Goal: Navigation & Orientation: Find specific page/section

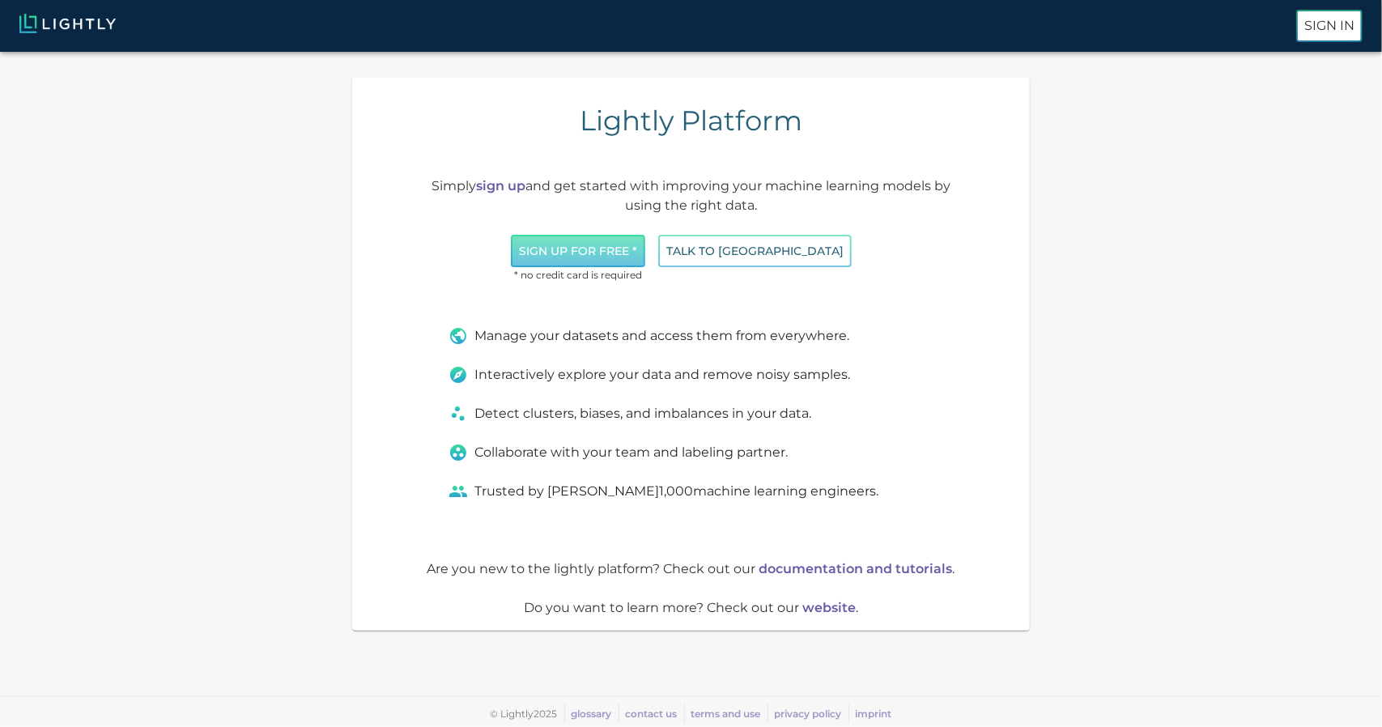
click at [645, 250] on button "Sign up for free *" at bounding box center [578, 251] width 134 height 33
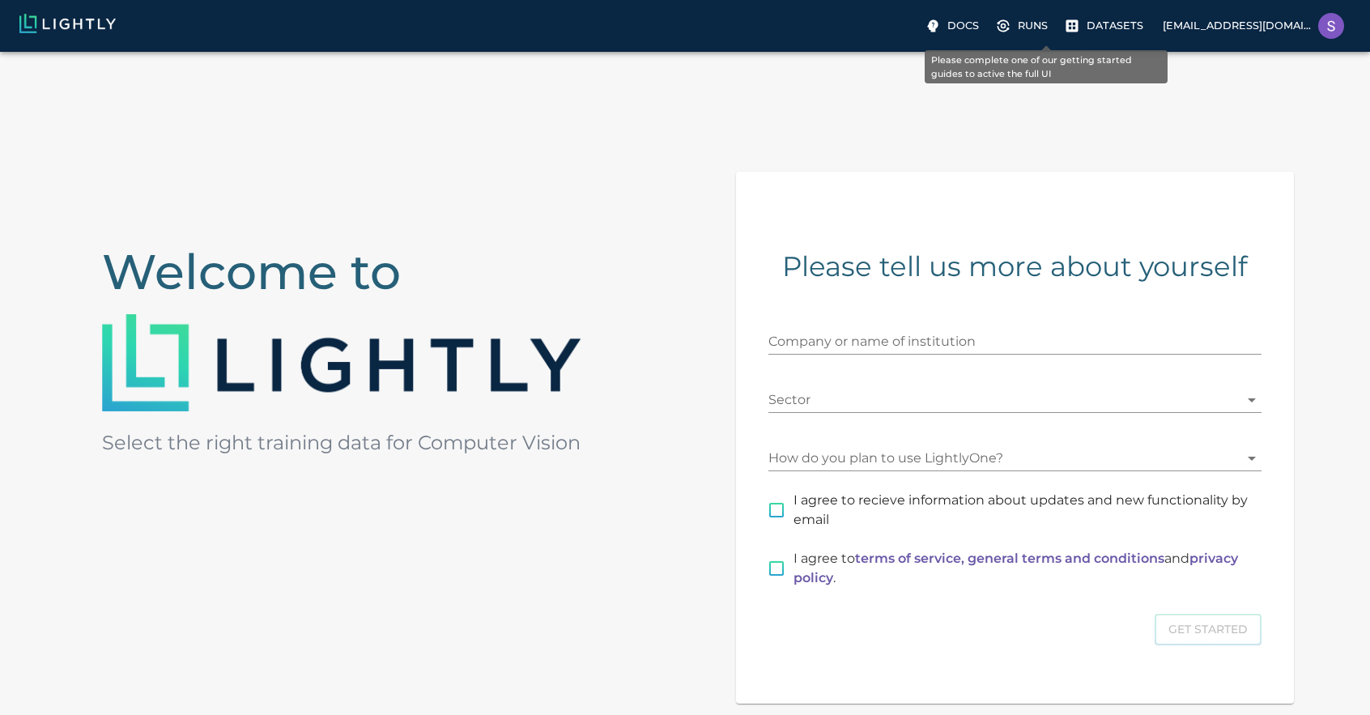
click at [1046, 27] on p "Runs" at bounding box center [1032, 25] width 30 height 15
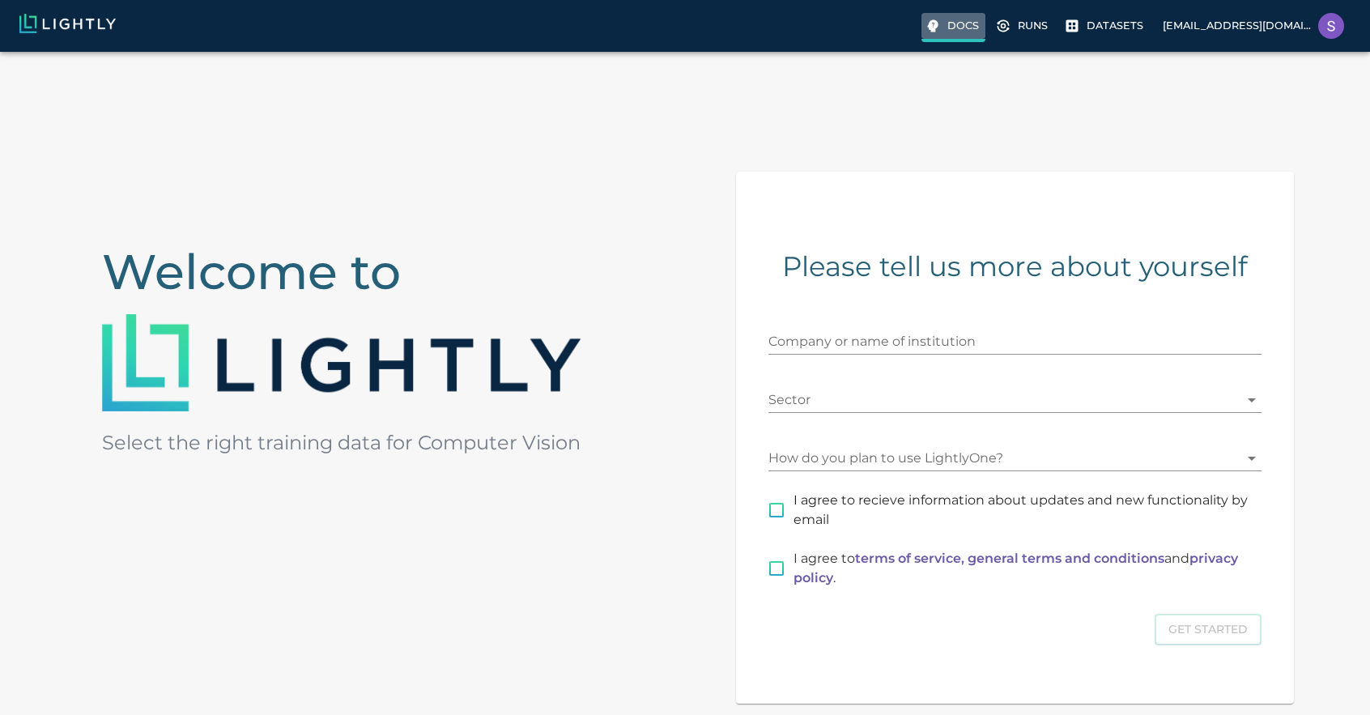
click at [976, 32] on p "Docs" at bounding box center [963, 25] width 32 height 15
